Goal: Download file/media

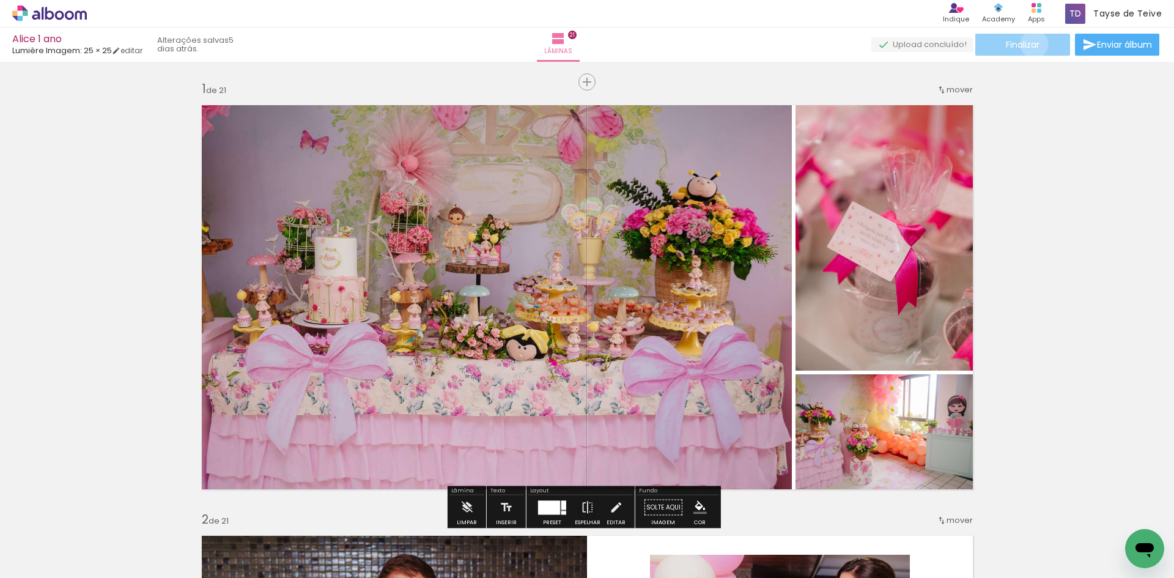
click at [1030, 44] on span "Finalizar" at bounding box center [1023, 44] width 34 height 9
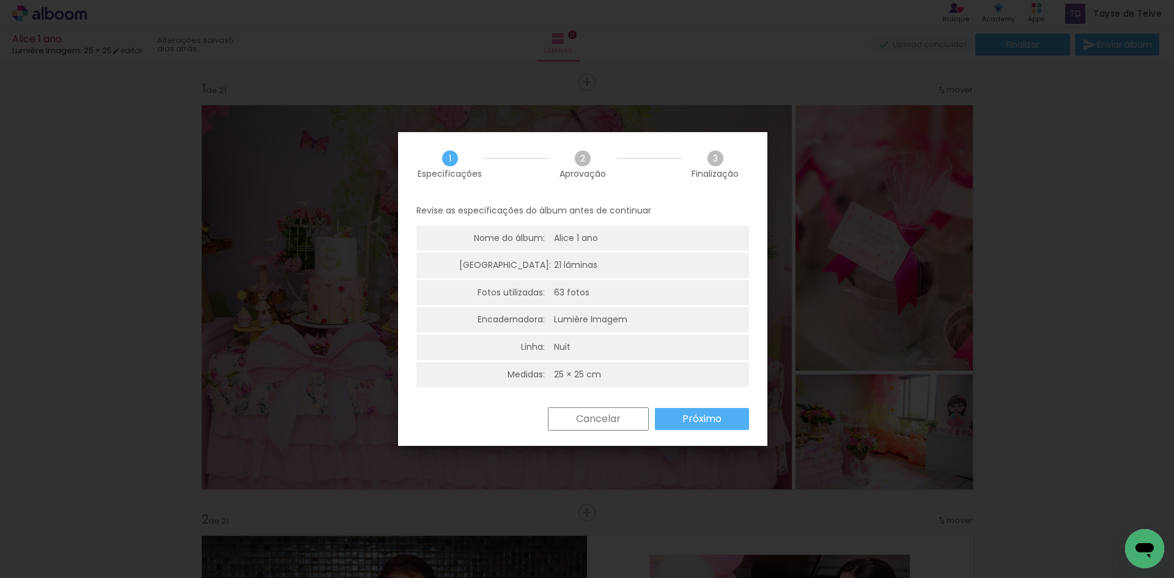
click at [0, 0] on slot "Próximo" at bounding box center [0, 0] width 0 height 0
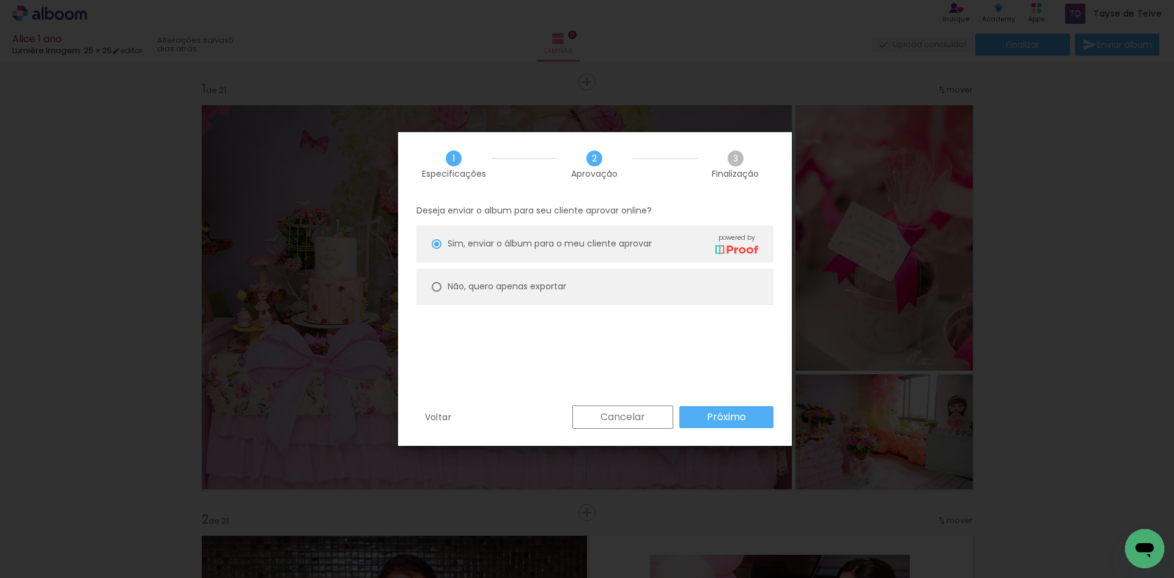
click at [0, 0] on paper-radio-button "Não, quero apenas exportar" at bounding box center [0, 0] width 0 height 0
type paper-radio-button "on"
click at [0, 0] on slot "Próximo" at bounding box center [0, 0] width 0 height 0
type input "Alta, 300 DPI"
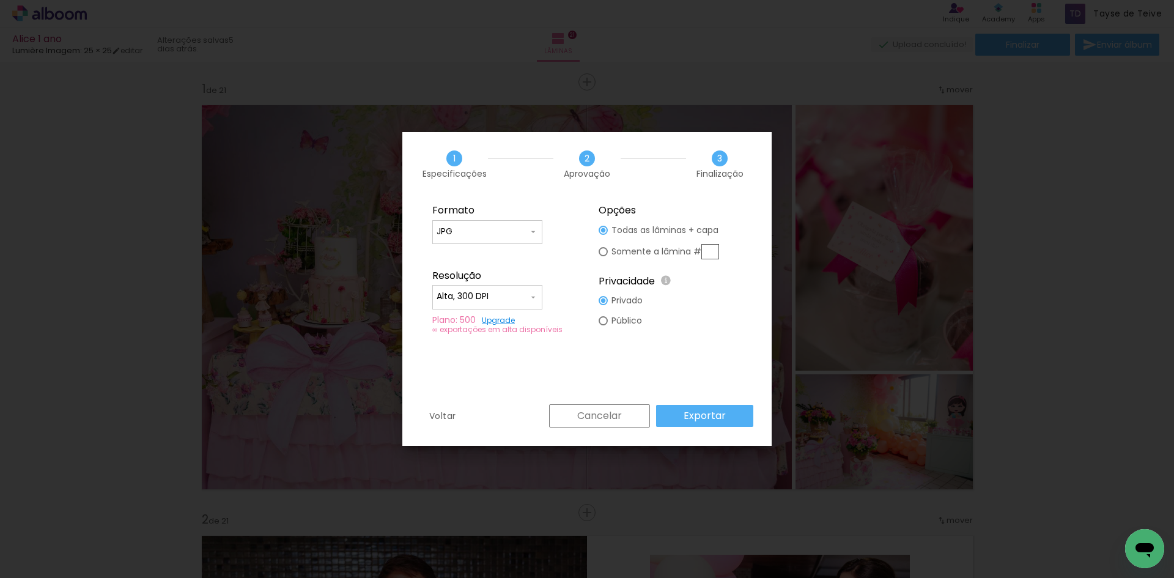
click at [0, 0] on paper-button "Exportar" at bounding box center [0, 0] width 0 height 0
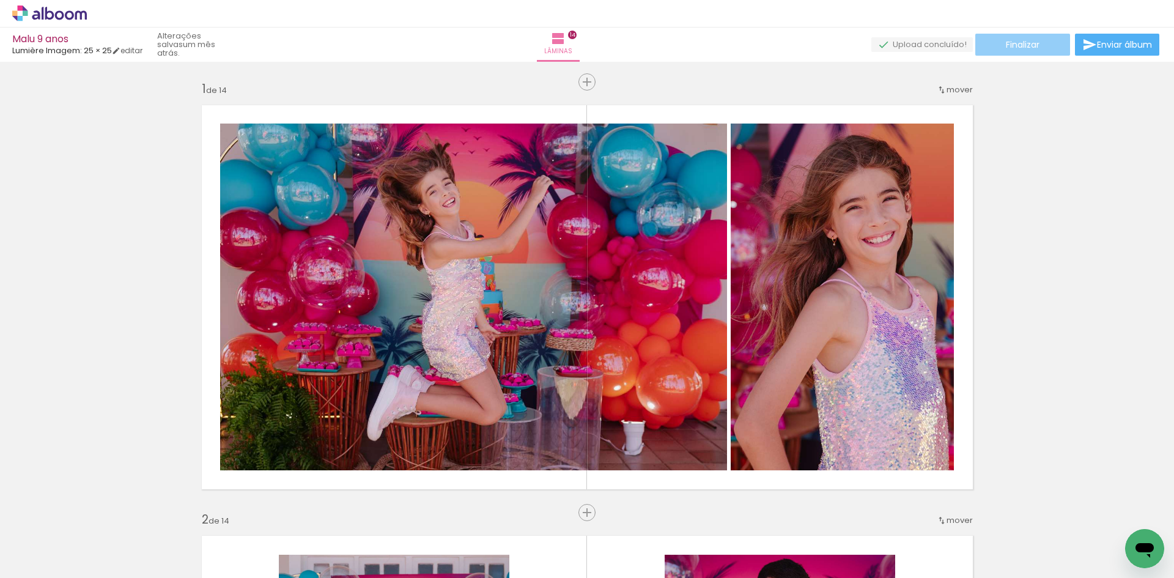
click at [1029, 49] on span "Finalizar" at bounding box center [1023, 44] width 34 height 9
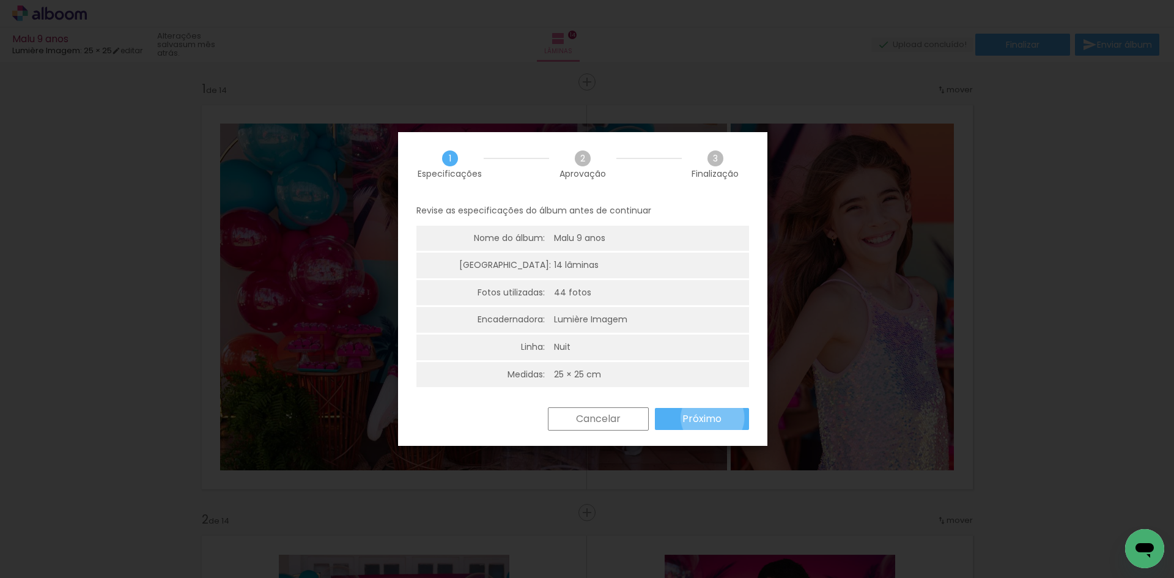
click at [0, 0] on slot "Próximo" at bounding box center [0, 0] width 0 height 0
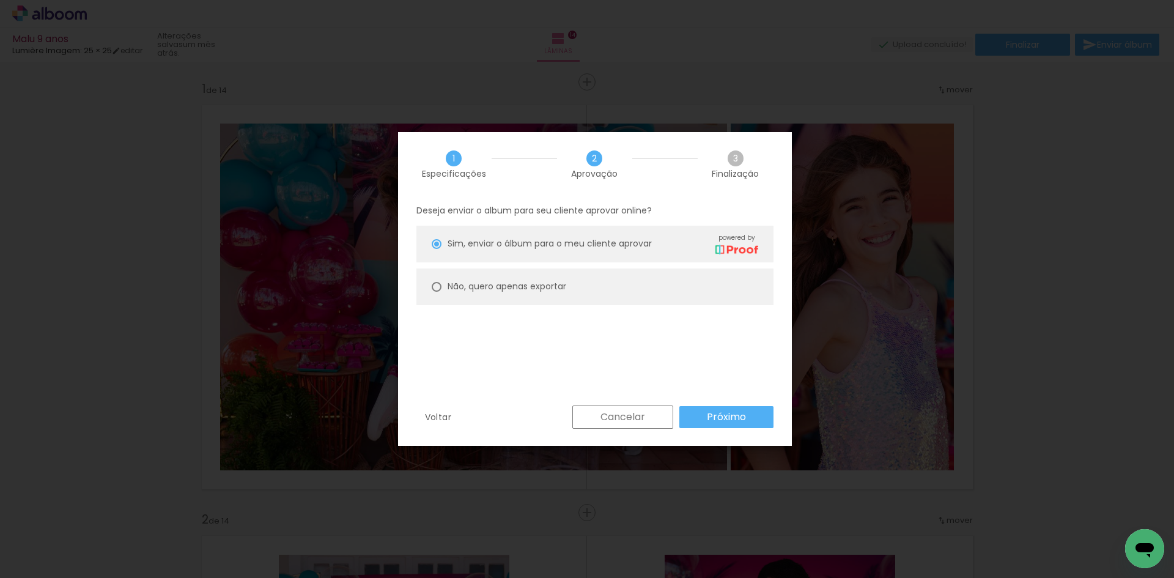
click at [667, 290] on paper-radio-button "Não, quero apenas exportar" at bounding box center [594, 286] width 357 height 37
type paper-radio-button "on"
click at [0, 0] on slot "Próximo" at bounding box center [0, 0] width 0 height 0
type input "Alta, 300 DPI"
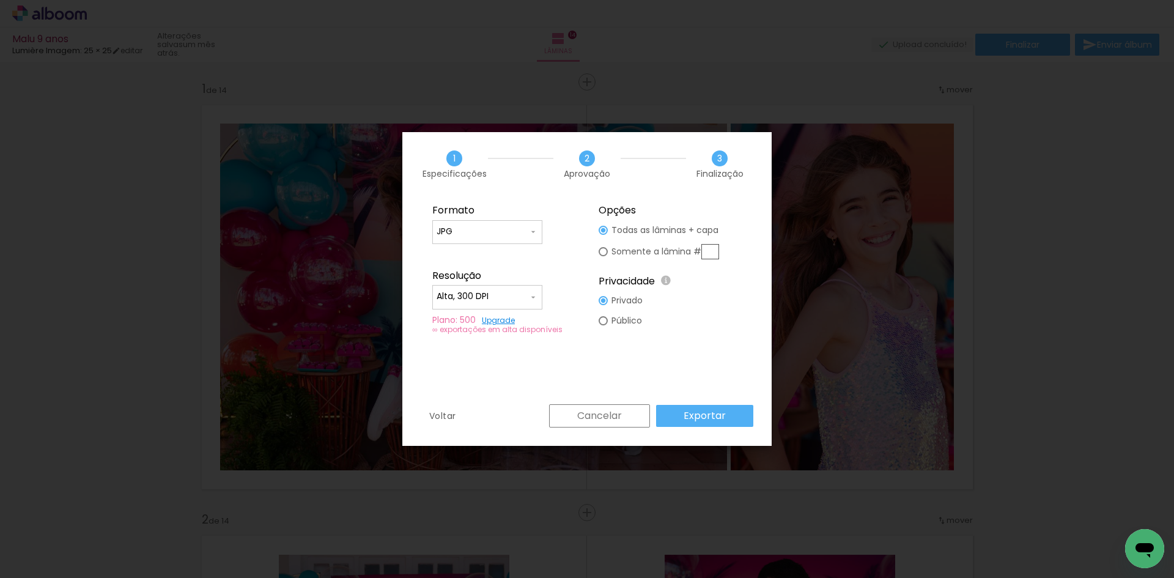
click at [728, 415] on paper-button "Exportar" at bounding box center [704, 416] width 97 height 22
